Goal: Task Accomplishment & Management: Complete application form

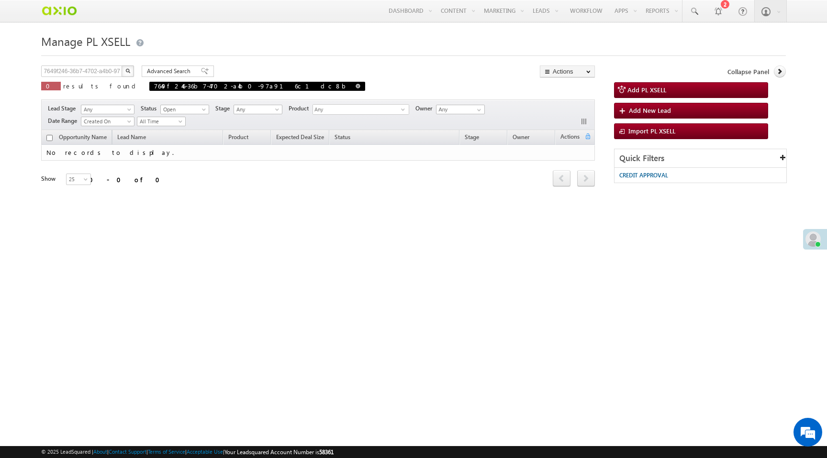
click at [355, 88] on span at bounding box center [357, 86] width 5 height 5
type input "Search PL XSELL"
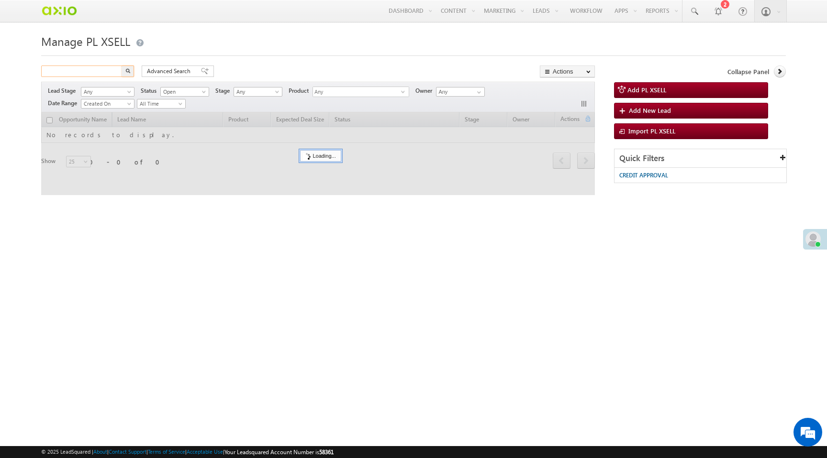
click at [105, 72] on input "text" at bounding box center [82, 71] width 82 height 11
paste input "63d6048c-1063-4d04-9b57-fb5bd68c80ef"
type input "63d6048c-1063-4d04-9b57-fb5bd68c80ef"
click at [121, 66] on button "button" at bounding box center [127, 71] width 12 height 11
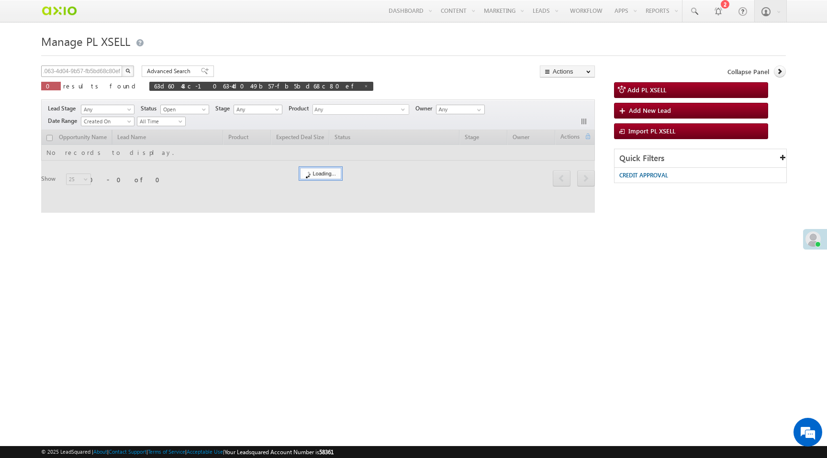
scroll to position [0, 0]
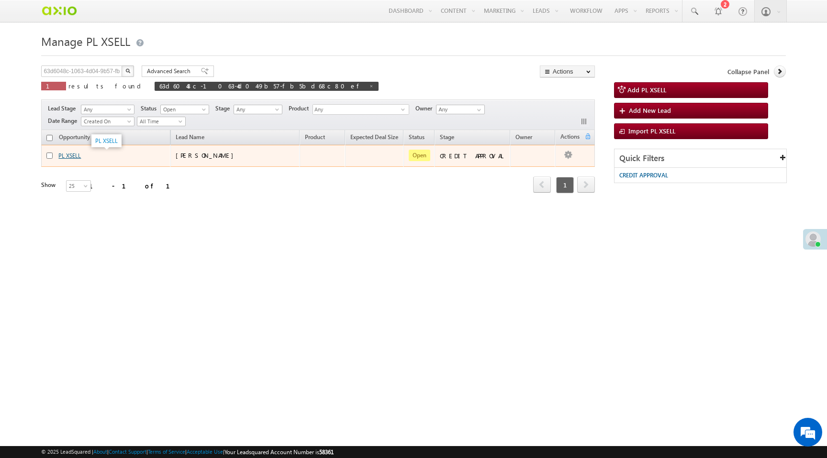
click at [74, 155] on link "PL XSELL" at bounding box center [69, 155] width 22 height 7
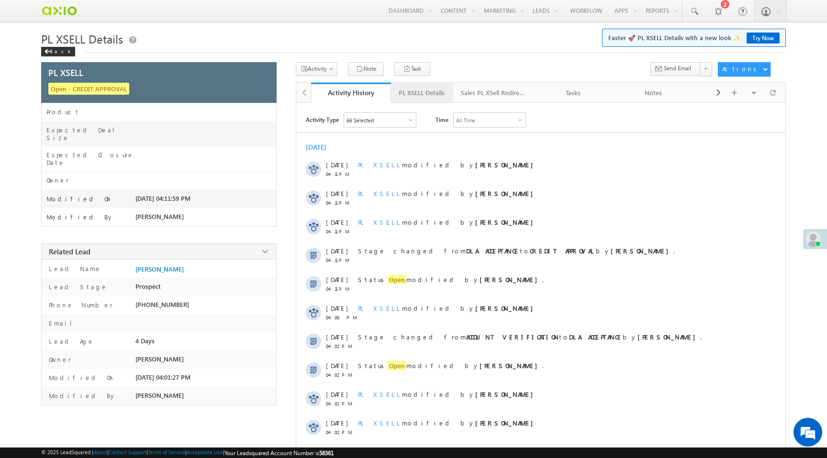
click at [422, 99] on div "PL XSELL Details" at bounding box center [421, 92] width 46 height 11
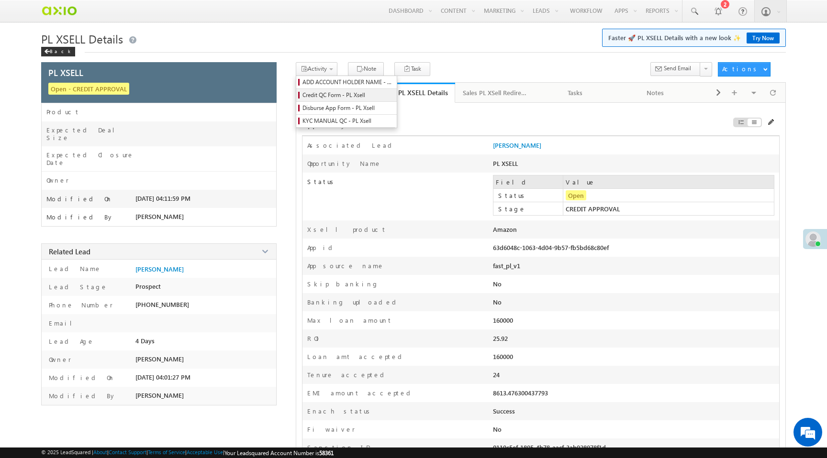
click at [331, 98] on span "Credit QC Form - PL Xsell" at bounding box center [347, 95] width 91 height 9
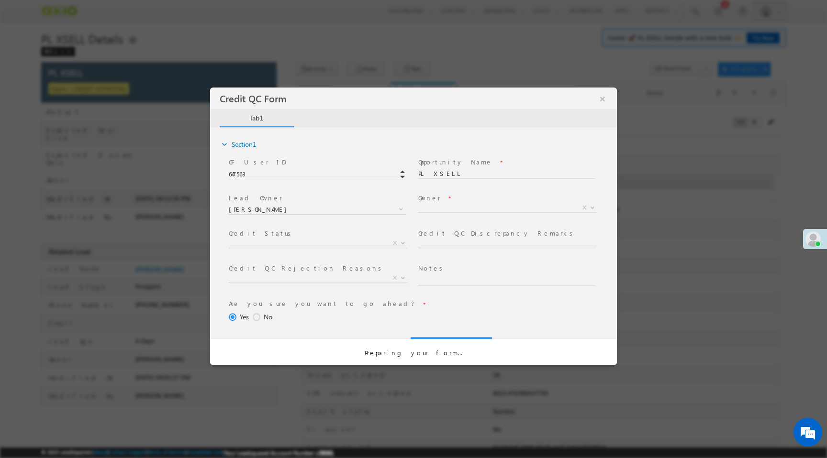
select select "50aed37f-b58e-11ec-8597-0681fe0b10f8"
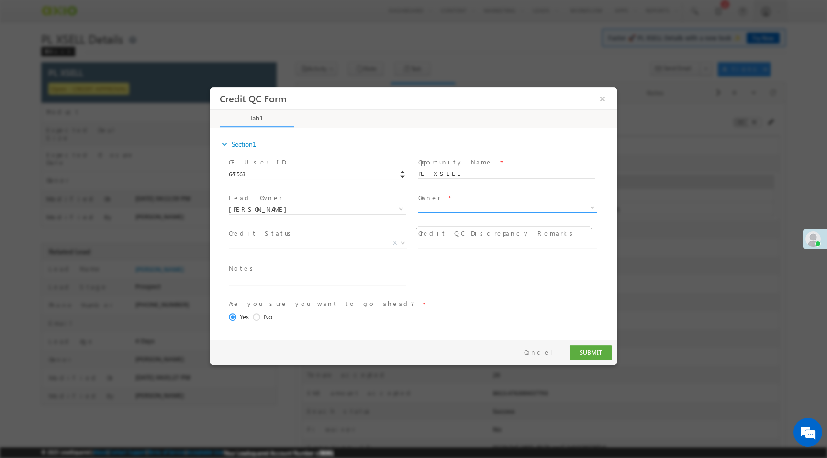
click at [431, 210] on span "X" at bounding box center [507, 208] width 178 height 10
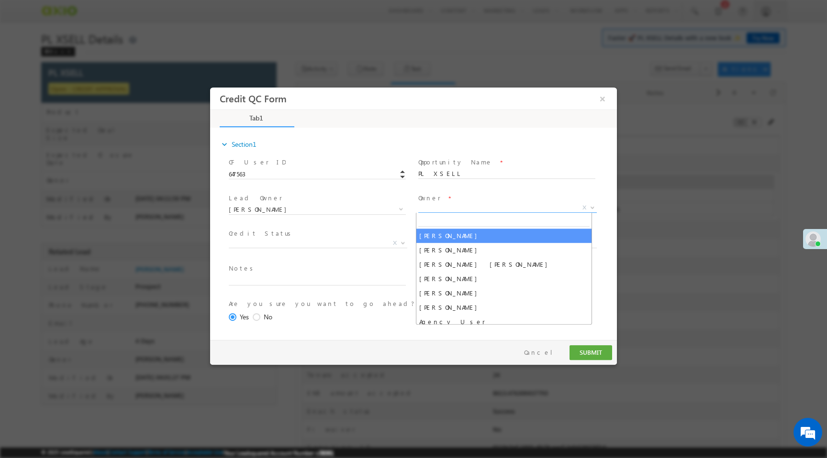
select select "65e28f60-3a0a-11ef-bbd2-0695f51e8b4b"
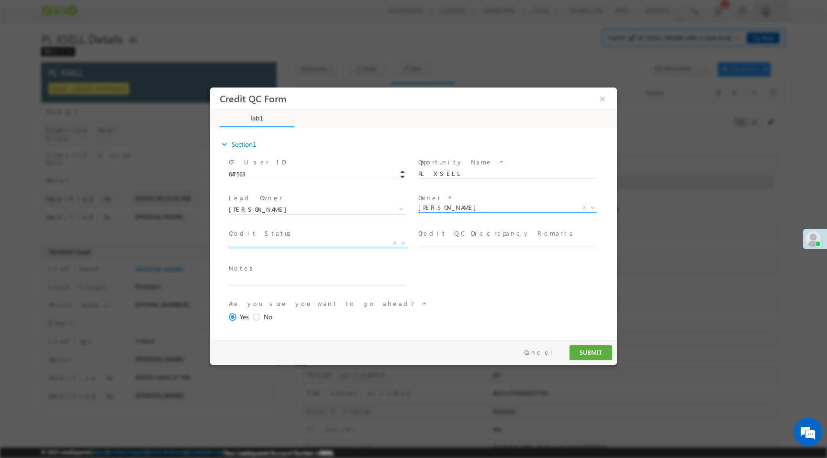
click at [329, 246] on span "X" at bounding box center [318, 244] width 178 height 10
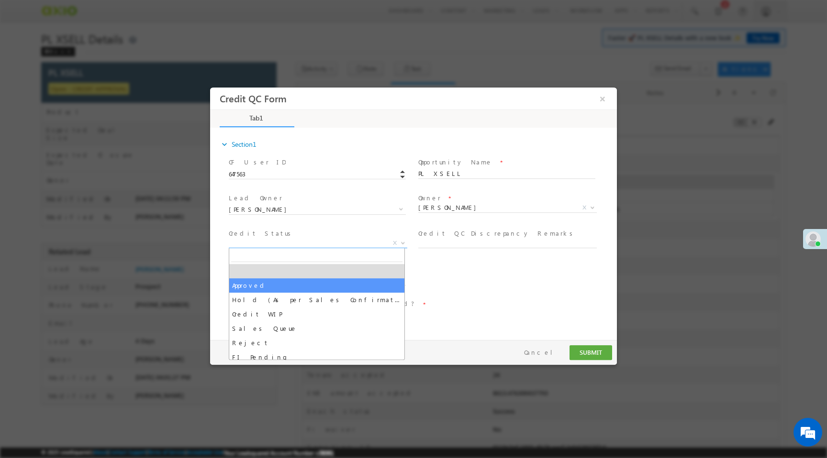
select select "Approved"
select select "NA"
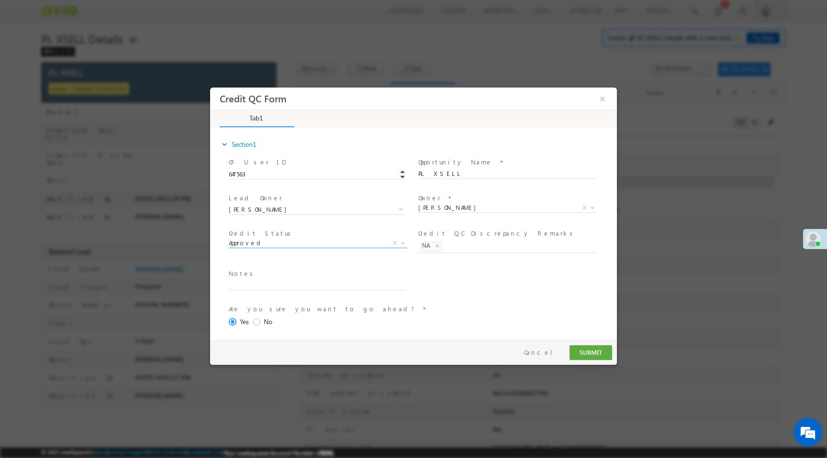
scroll to position [39, 0]
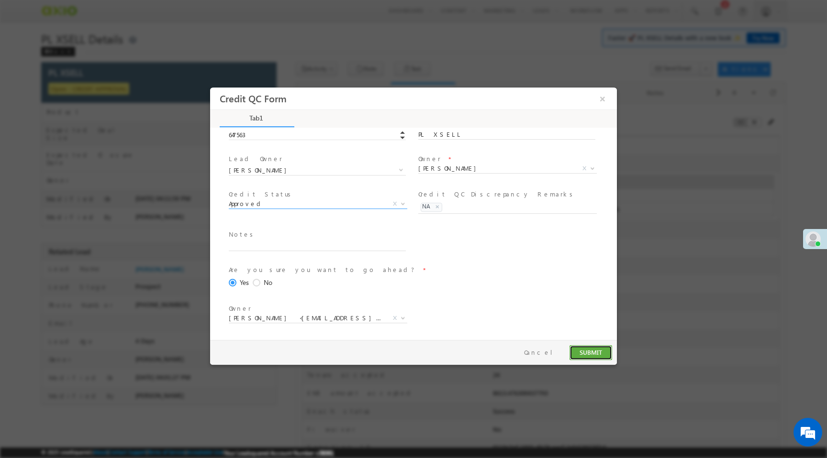
click at [585, 352] on button "SUBMIT" at bounding box center [590, 352] width 43 height 15
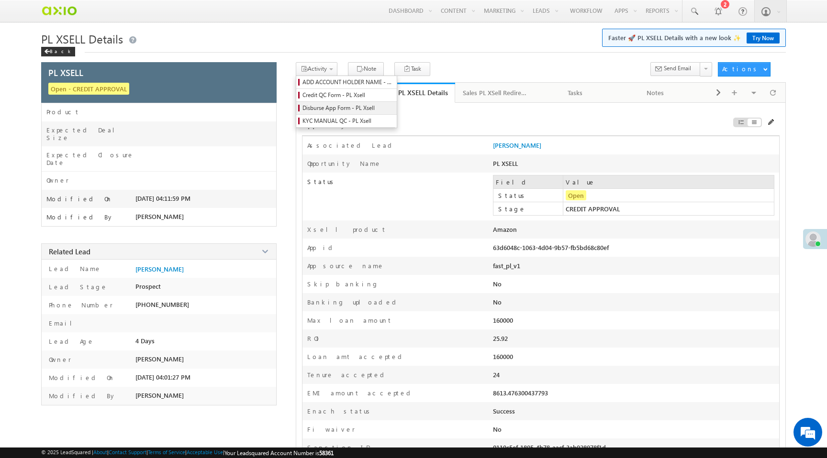
click at [331, 111] on span "Disburse App Form - PL Xsell" at bounding box center [347, 108] width 91 height 9
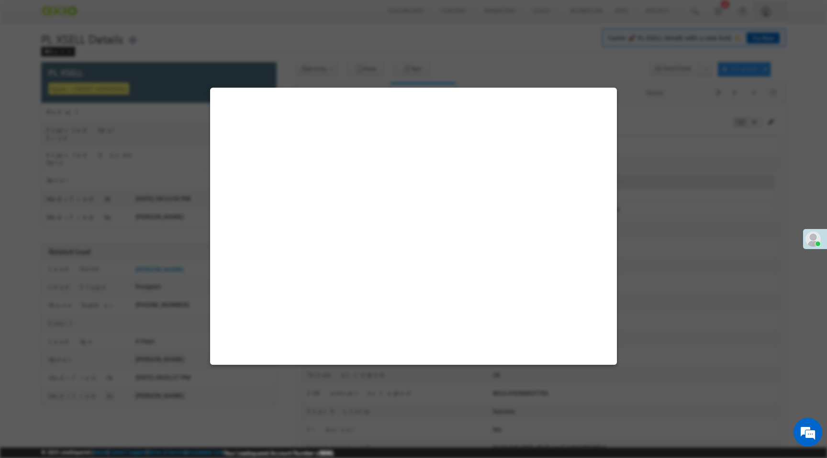
select select "PL XSell Disbursement Initiated"
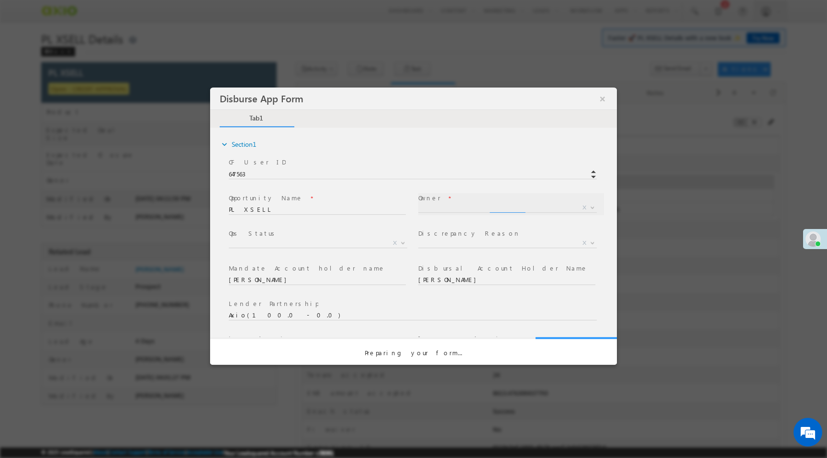
scroll to position [0, 0]
select select "65e28f60-3a0a-11ef-bbd2-0695f51e8b4b"
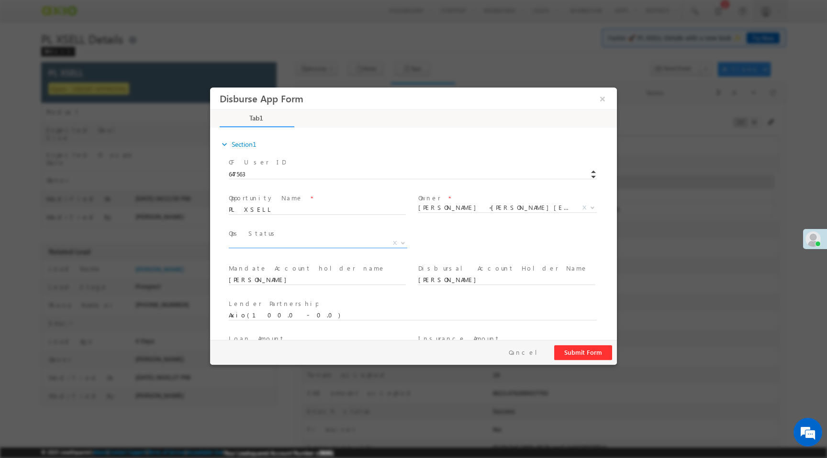
click at [351, 244] on span "X" at bounding box center [318, 244] width 178 height 10
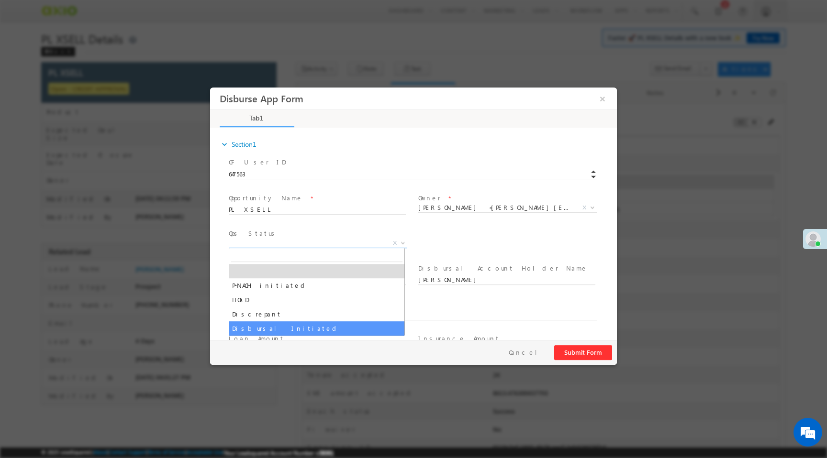
select select "Disbursal Initiated"
select select "NA"
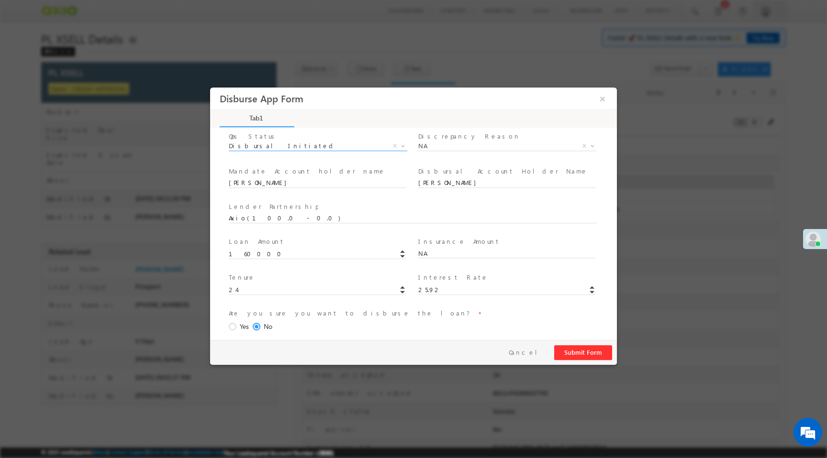
scroll to position [141, 0]
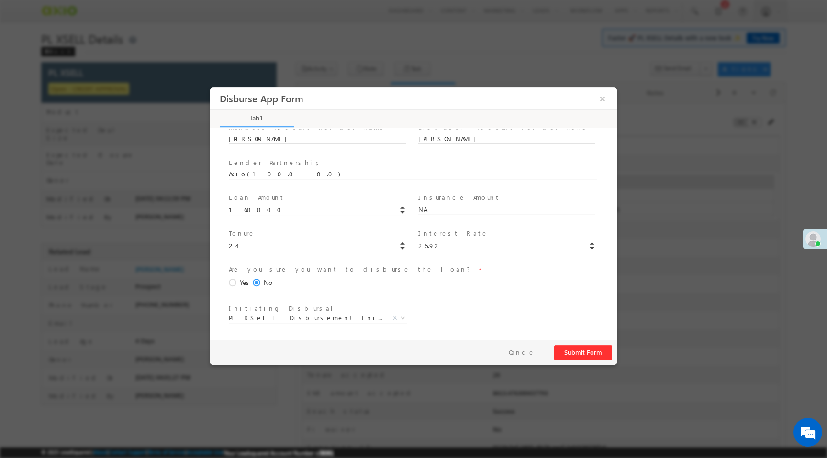
click at [235, 277] on div "Yes" at bounding box center [239, 282] width 20 height 10
click at [210, 88] on input "Yes" at bounding box center [210, 88] width 0 height 0
click at [605, 353] on button "Submit Form" at bounding box center [583, 352] width 58 height 15
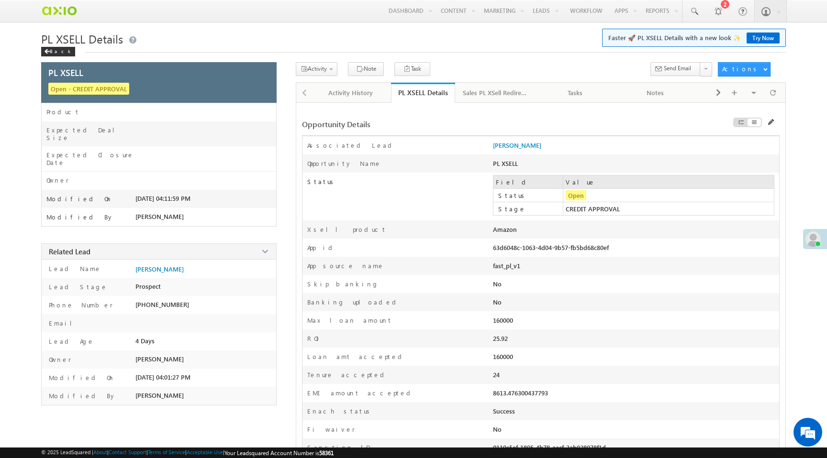
drag, startPoint x: 493, startPoint y: 251, endPoint x: 613, endPoint y: 251, distance: 120.5
click at [613, 251] on div "63d6048c-1063-4d04-9b57-fb5bd68c80ef" at bounding box center [578, 249] width 171 height 13
copy div "63d6048c-1063-4d04-9b57-fb5bd68c80ef"
